Goal: Task Accomplishment & Management: Manage account settings

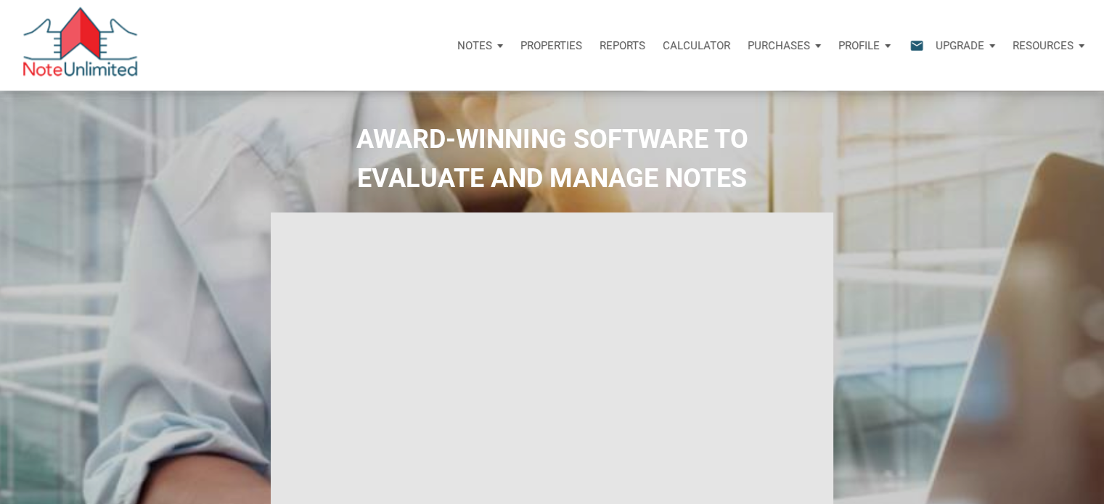
click at [873, 44] on p "Profile" at bounding box center [858, 45] width 41 height 13
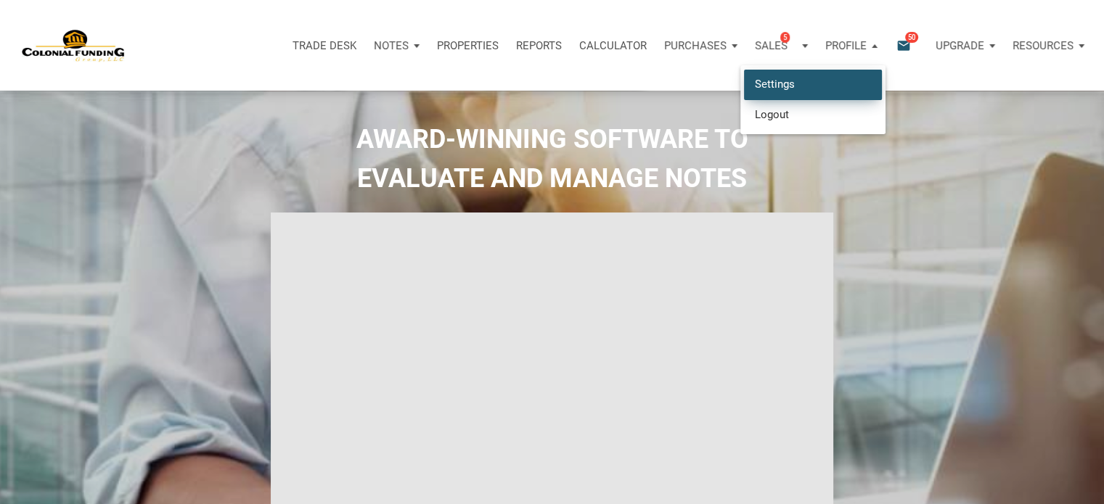
click at [778, 83] on link "Settings" at bounding box center [813, 85] width 138 height 30
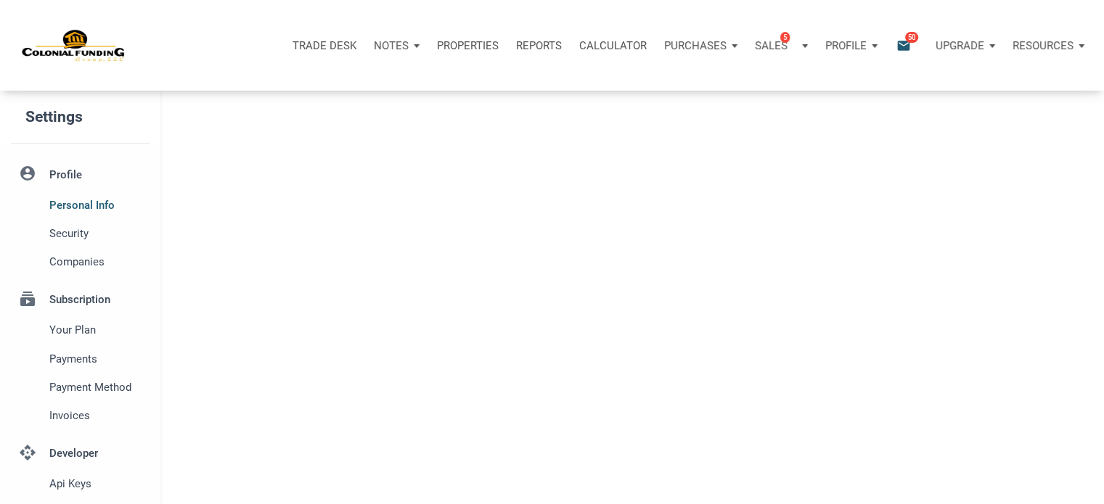
select select
type input "SOUTHLAKE"
select select
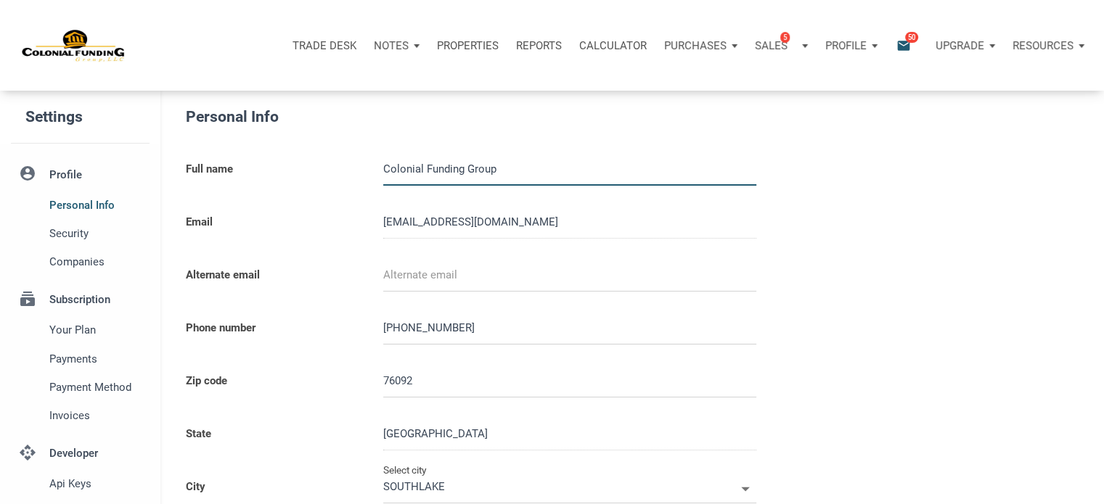
type input "0000000"
select select
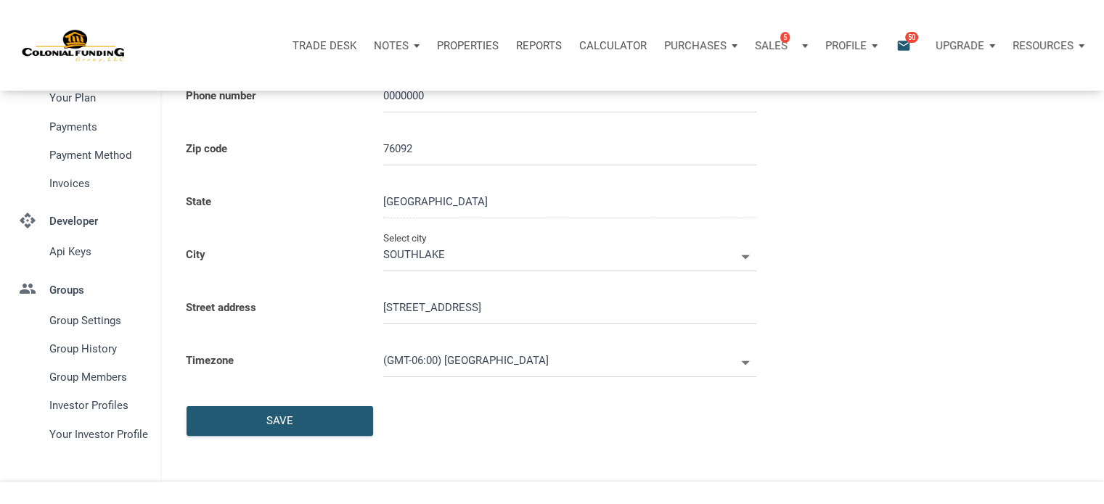
scroll to position [411, 0]
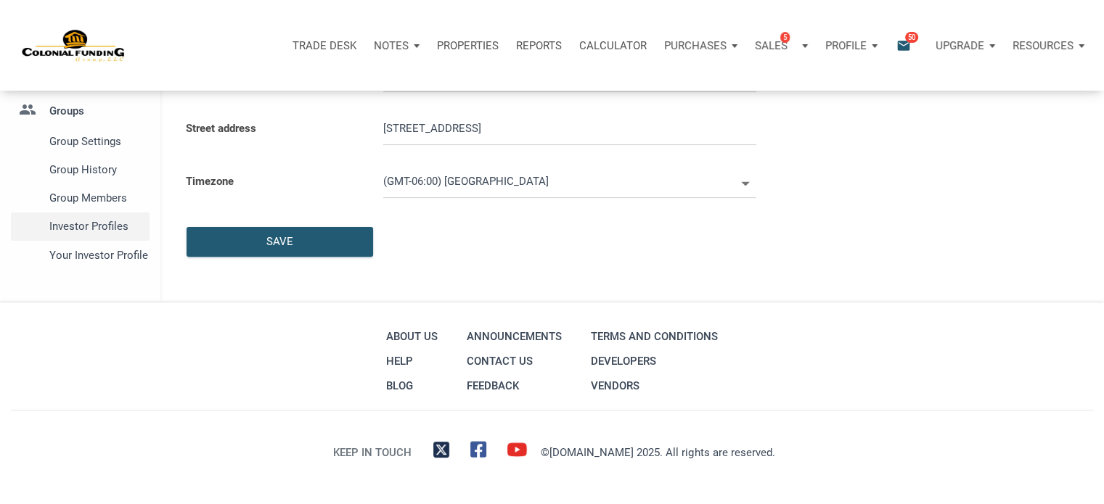
click at [103, 222] on span "Investor Profiles" at bounding box center [96, 226] width 94 height 17
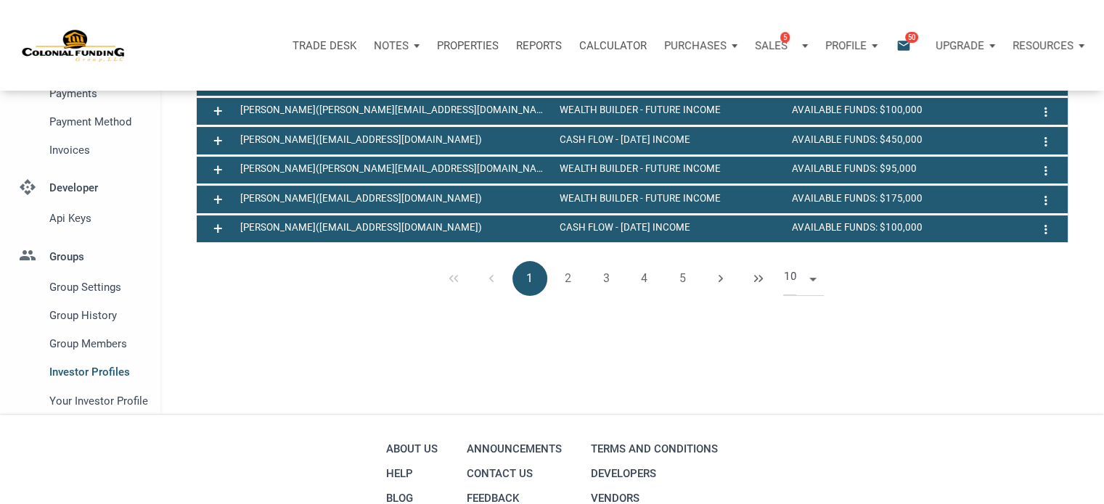
scroll to position [380, 0]
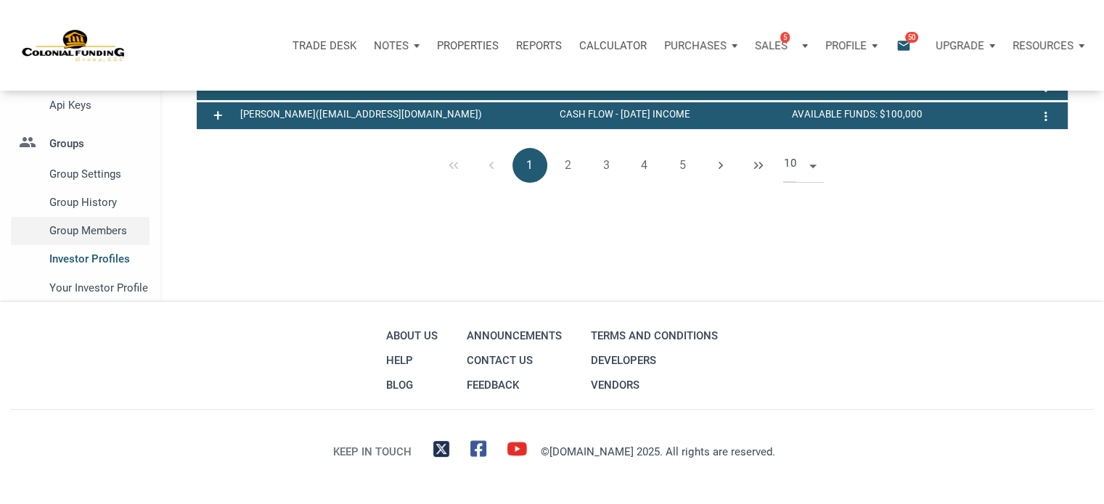
click at [78, 231] on span "Group Members" at bounding box center [96, 230] width 94 height 17
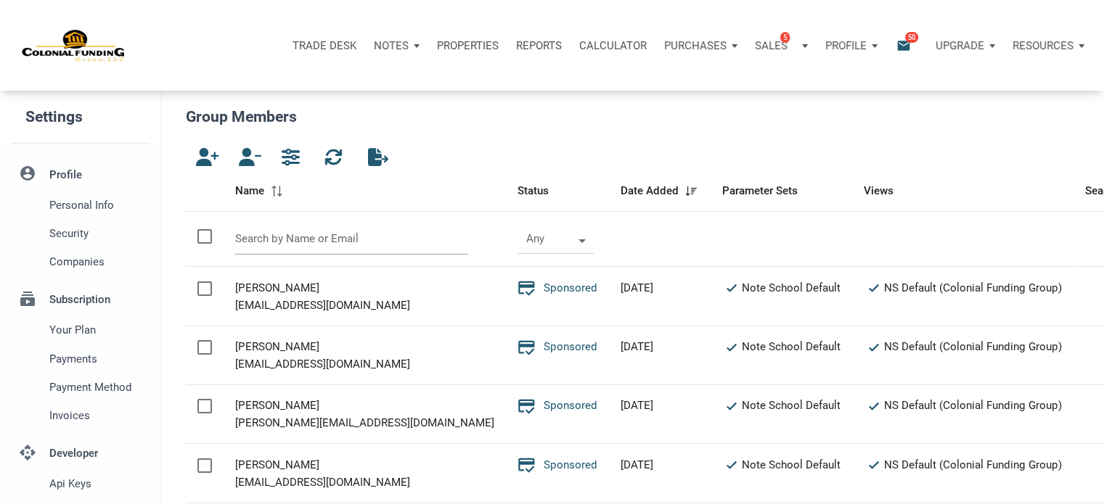
click at [287, 245] on input "text" at bounding box center [351, 238] width 233 height 31
click at [200, 159] on icon "button" at bounding box center [203, 157] width 17 height 18
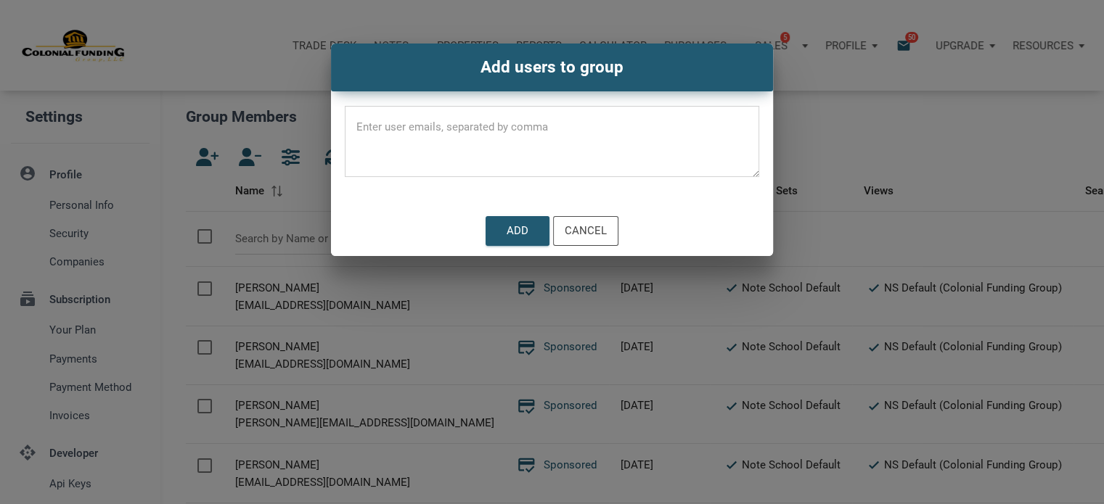
click at [484, 131] on textarea at bounding box center [552, 146] width 414 height 62
paste textarea "[EMAIL_ADDRESS][DOMAIN_NAME]"
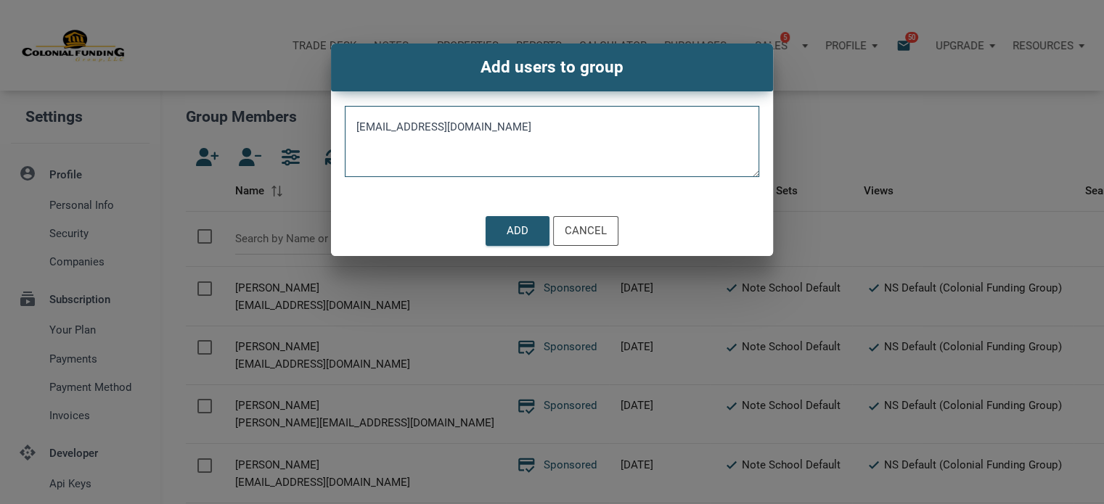
click at [484, 131] on textarea "[EMAIL_ADDRESS][DOMAIN_NAME]" at bounding box center [552, 146] width 414 height 62
type textarea "[EMAIL_ADDRESS][DOMAIN_NAME]"
click at [511, 234] on div "Add" at bounding box center [517, 231] width 22 height 17
